Goal: Transaction & Acquisition: Purchase product/service

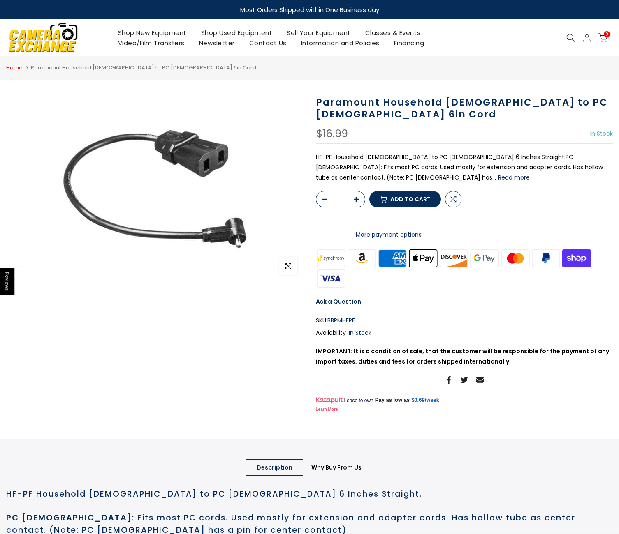
click at [13, 67] on link "Home" at bounding box center [14, 68] width 16 height 8
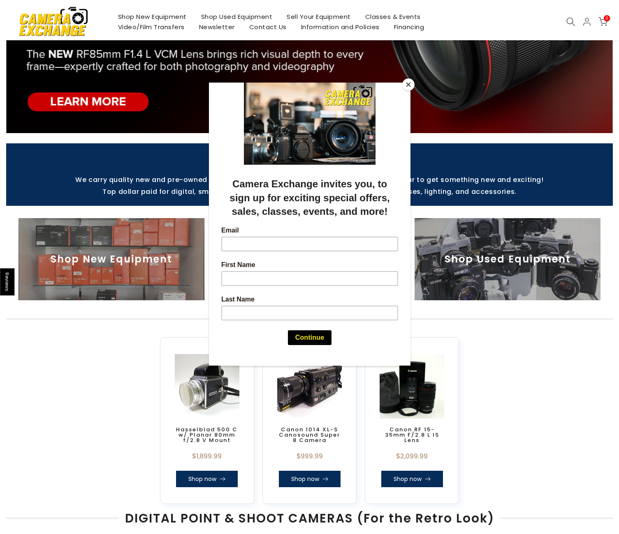
scroll to position [148, 0]
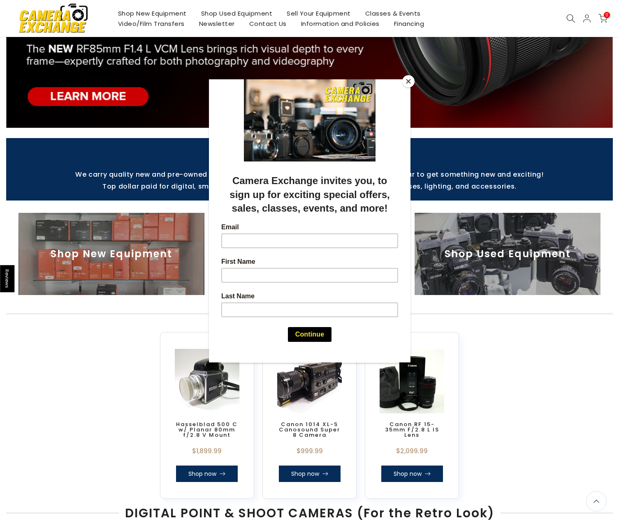
click at [403, 80] on button "Close" at bounding box center [408, 81] width 12 height 12
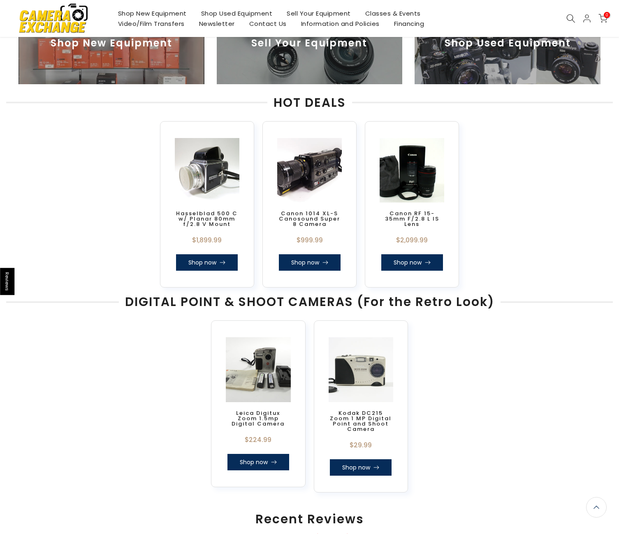
scroll to position [0, 0]
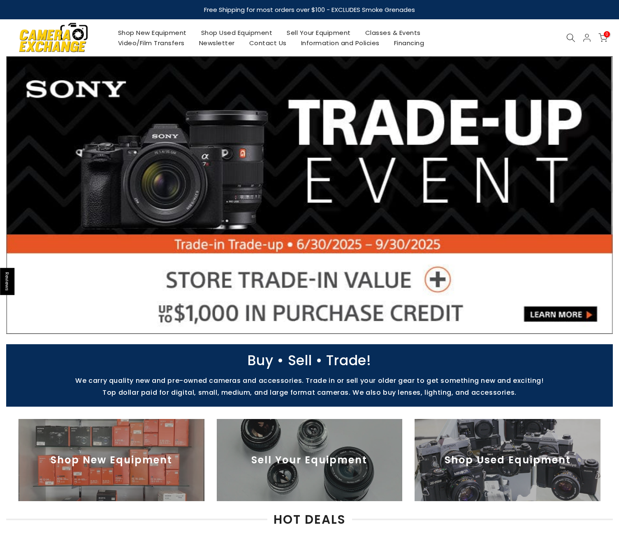
click at [228, 33] on link "Shop Used Equipment" at bounding box center [237, 33] width 86 height 10
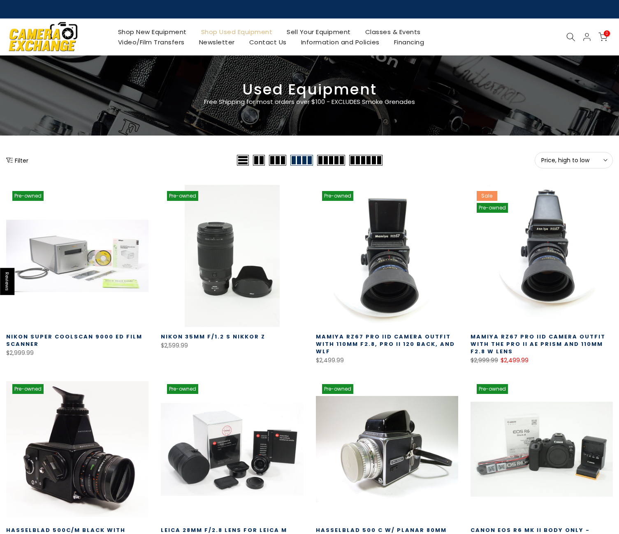
click at [15, 160] on button "Filter" at bounding box center [17, 160] width 22 height 8
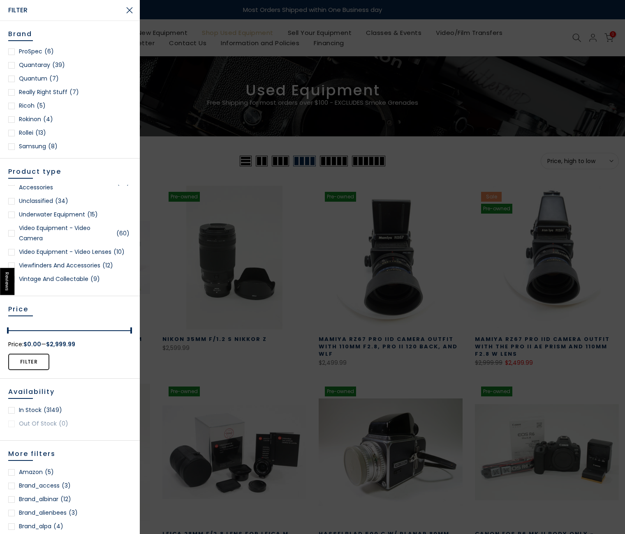
scroll to position [44, 0]
